Goal: Information Seeking & Learning: Learn about a topic

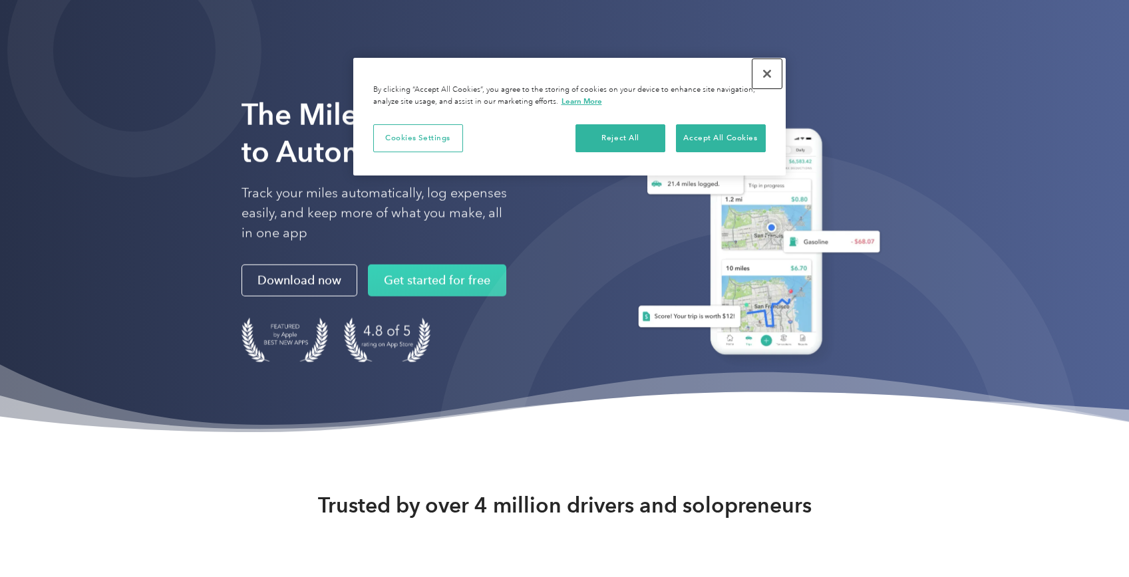
click at [765, 68] on button "Close" at bounding box center [766, 73] width 29 height 29
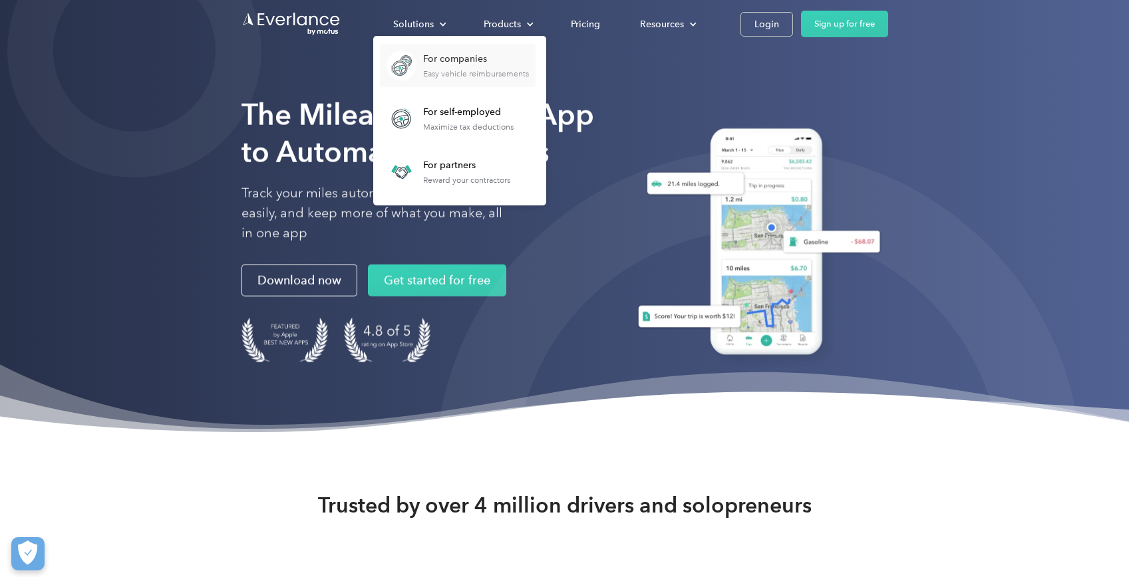
click at [445, 65] on div "For companies" at bounding box center [476, 59] width 106 height 13
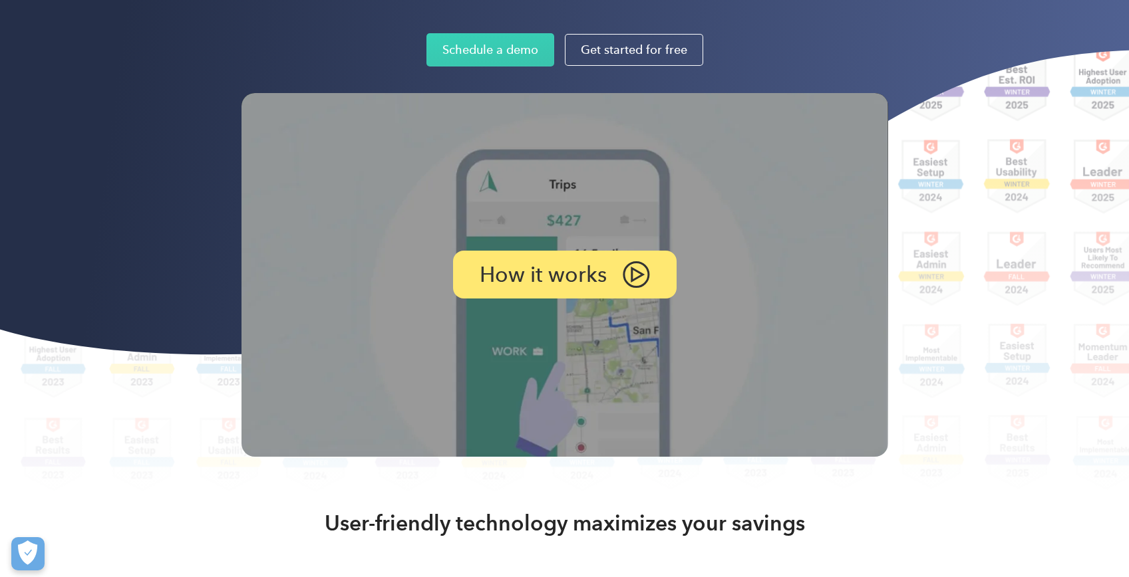
scroll to position [388, 0]
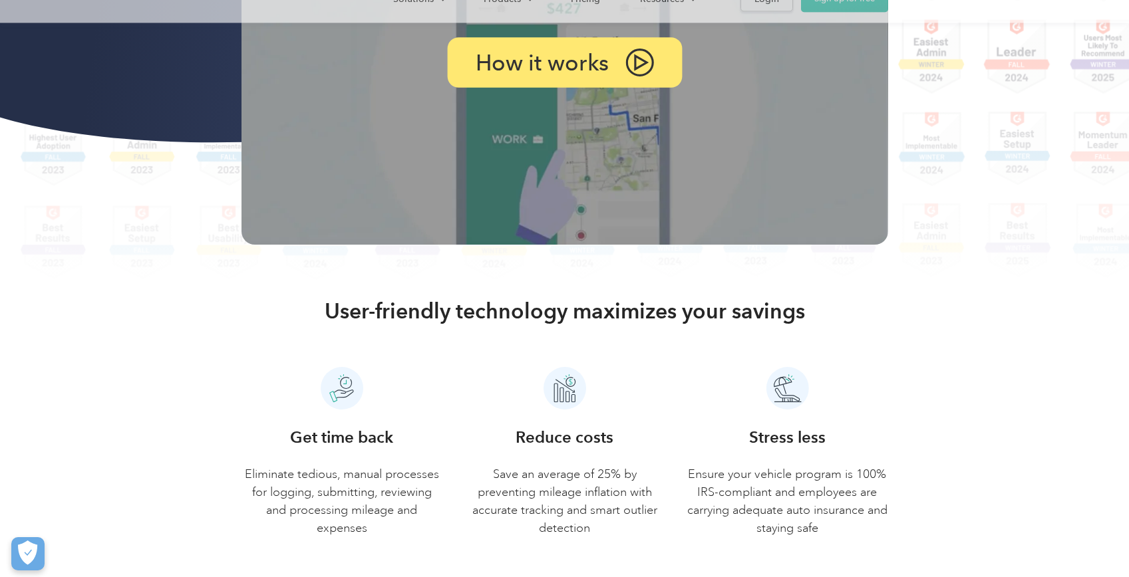
click at [615, 69] on div "How it works" at bounding box center [564, 63] width 235 height 51
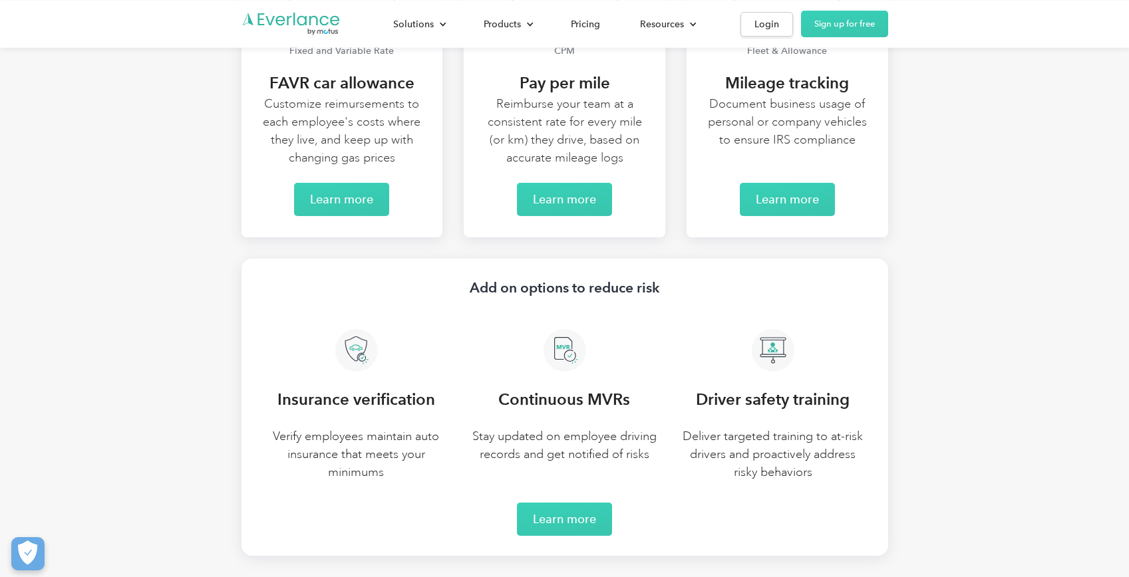
scroll to position [2711, 0]
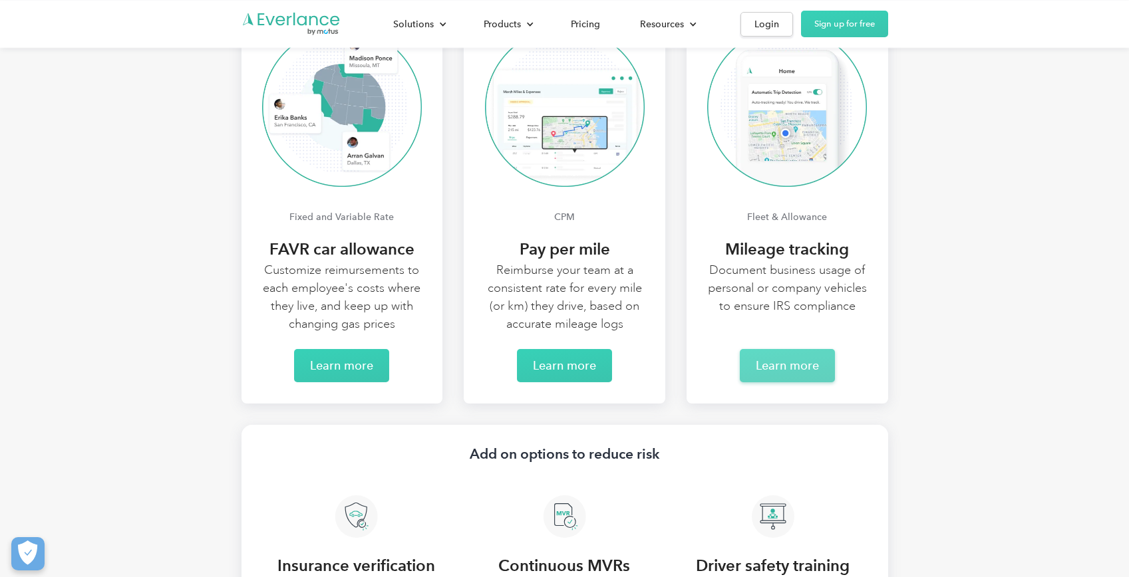
click at [800, 361] on link "Learn more" at bounding box center [787, 365] width 95 height 33
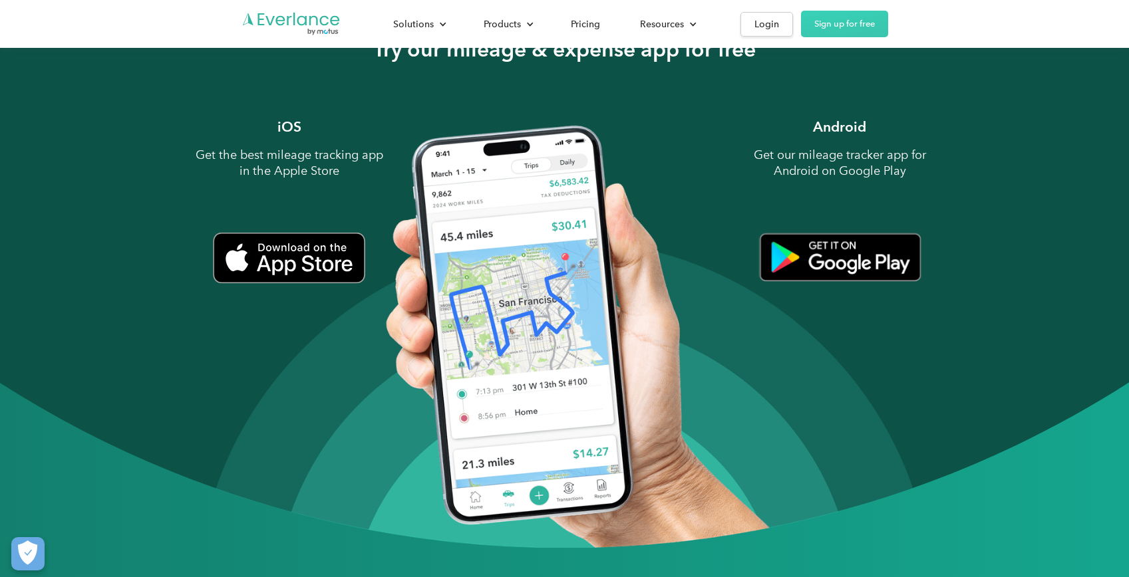
click at [540, 305] on img at bounding box center [564, 274] width 1129 height 548
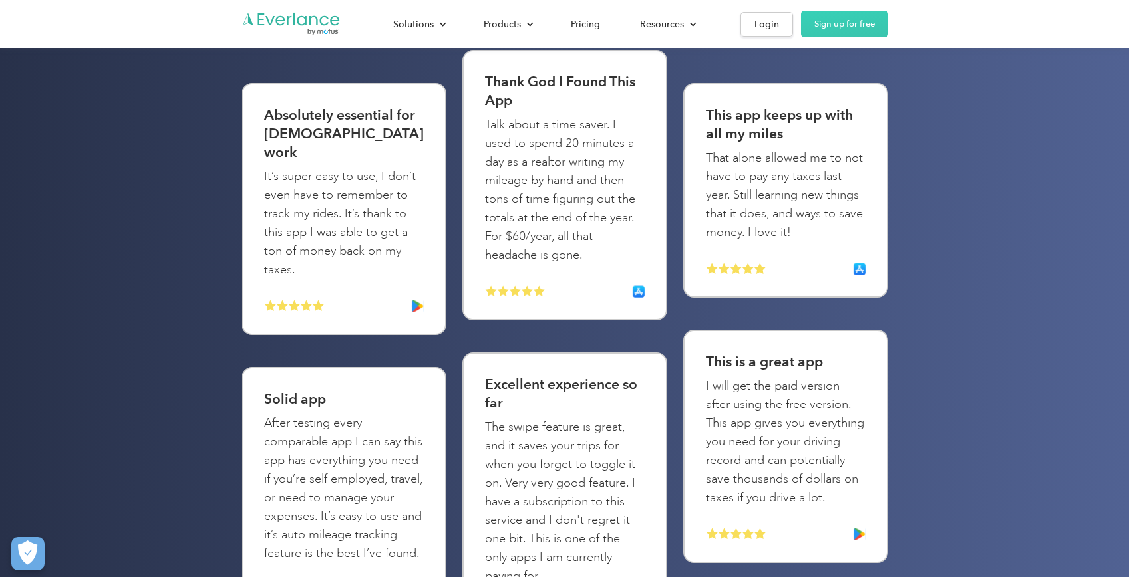
scroll to position [3617, 0]
